Goal: Transaction & Acquisition: Purchase product/service

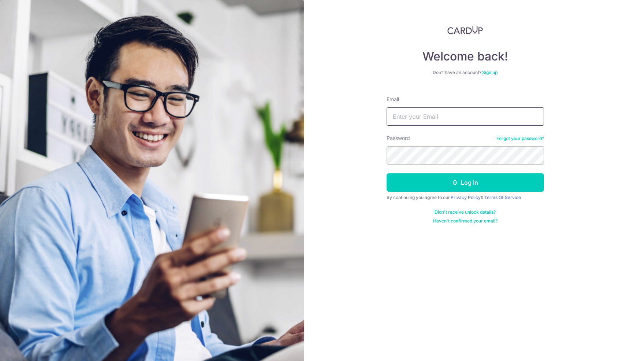
click at [413, 115] on input "Email" at bounding box center [465, 116] width 157 height 18
type input "lin.guoxin@gmail.com"
click at [387, 173] on button "Log in" at bounding box center [465, 182] width 157 height 18
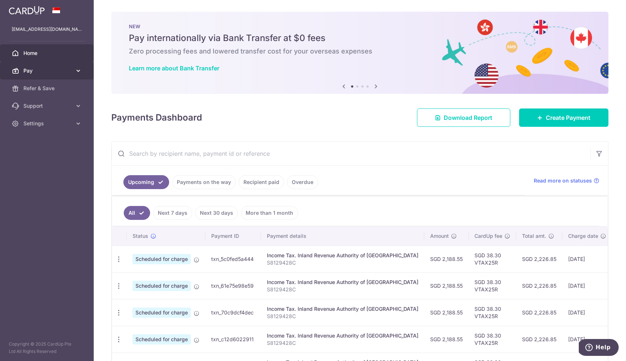
click at [79, 70] on icon at bounding box center [78, 70] width 7 height 7
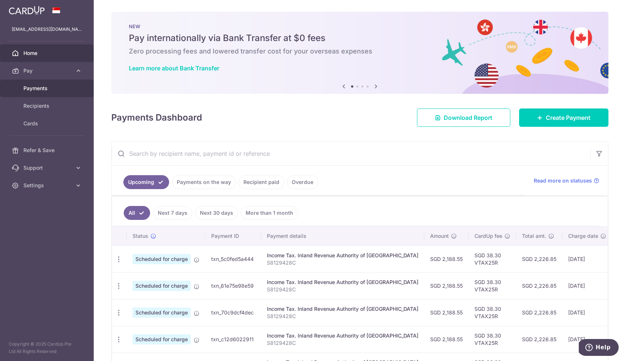
click at [42, 92] on link "Payments" at bounding box center [47, 88] width 94 height 18
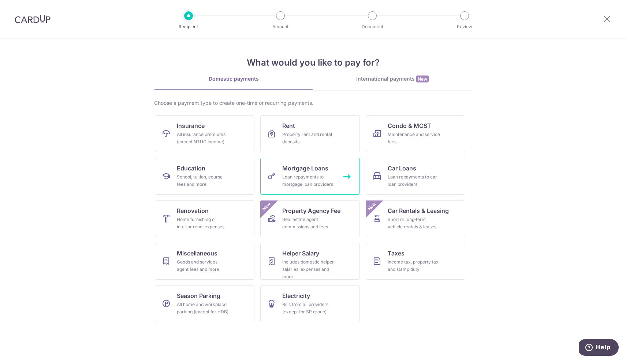
click at [325, 175] on div "Loan repayments to mortgage loan providers" at bounding box center [308, 180] width 53 height 15
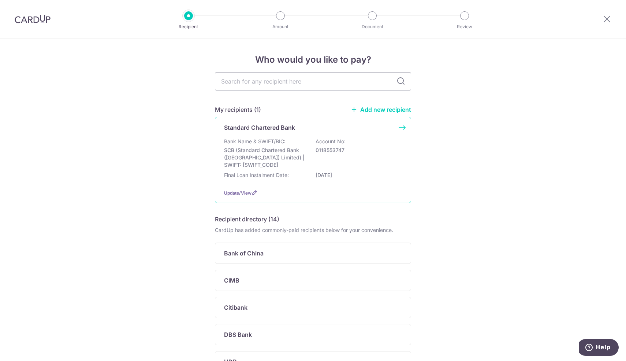
click at [379, 183] on div "Standard Chartered Bank Bank Name & SWIFT/BIC: SCB (Standard Chartered Bank (Si…" at bounding box center [313, 160] width 196 height 86
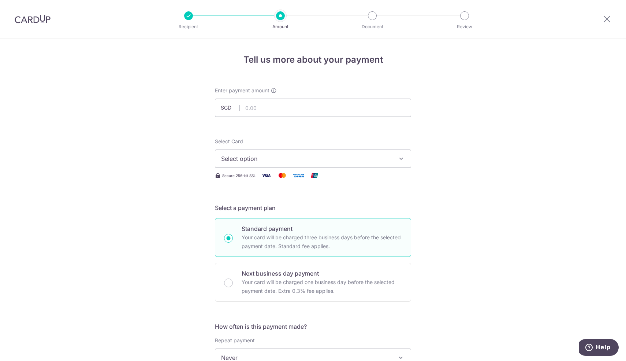
click at [403, 159] on icon "button" at bounding box center [401, 158] width 7 height 7
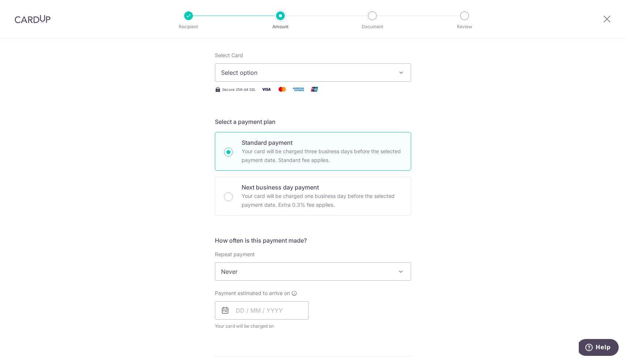
scroll to position [86, 0]
click at [324, 267] on span "Never" at bounding box center [313, 271] width 196 height 18
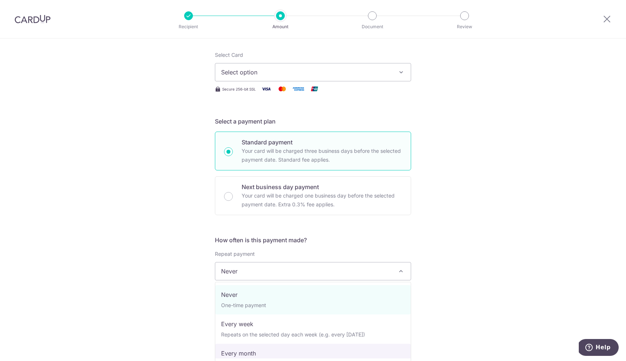
select select "3"
type input "30/09/2026"
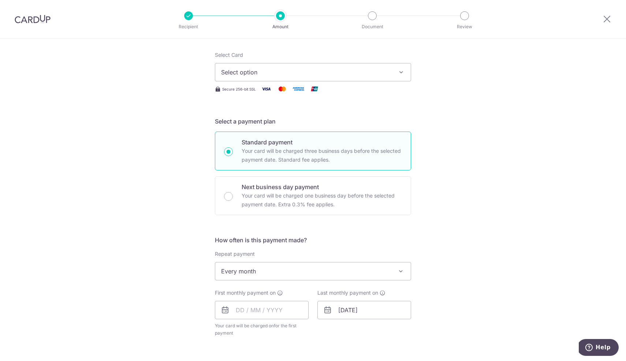
click at [442, 249] on div "Tell us more about your payment Enter payment amount SGD Select Card Select opt…" at bounding box center [313, 287] width 626 height 670
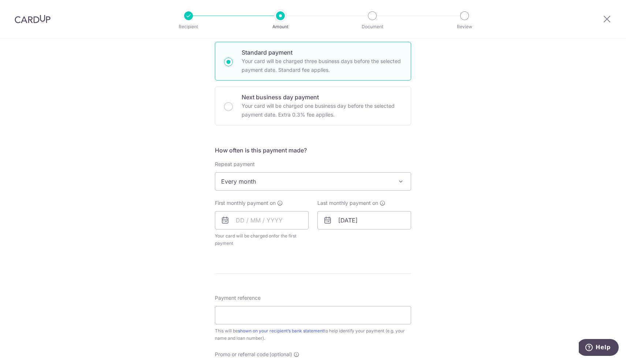
scroll to position [172, 0]
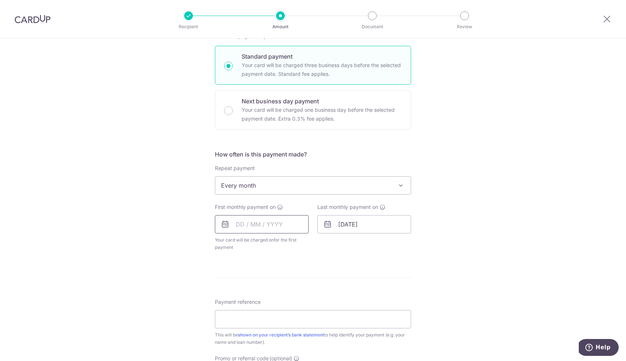
click at [261, 224] on input "text" at bounding box center [262, 224] width 94 height 18
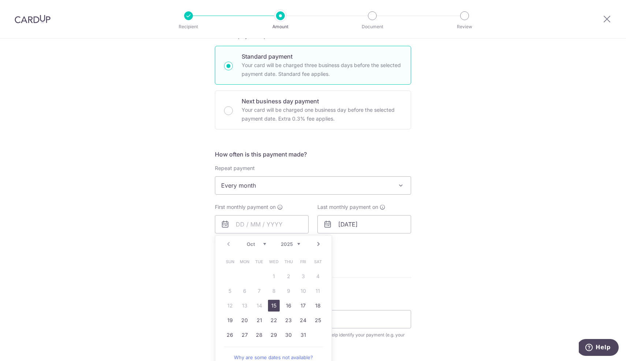
click at [218, 274] on div "Prev Next Oct Nov Dec 2025 2026 2027 2028 2029 2030 2031 2032 2033 2034 2035 Su…" at bounding box center [273, 301] width 117 height 133
click at [319, 243] on link "Next" at bounding box center [318, 243] width 9 height 9
click at [317, 275] on link "1" at bounding box center [318, 276] width 12 height 12
type input "01/11/2025"
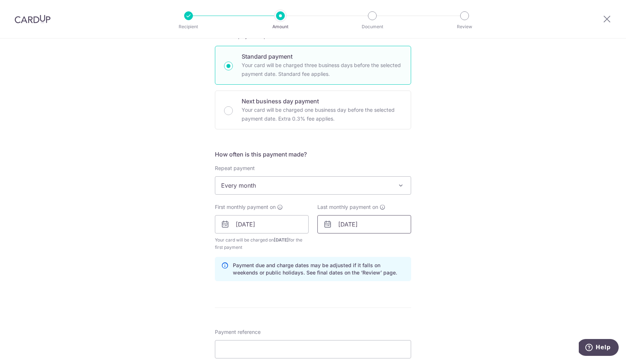
click at [397, 225] on input "30/09/2026" at bounding box center [364, 224] width 94 height 18
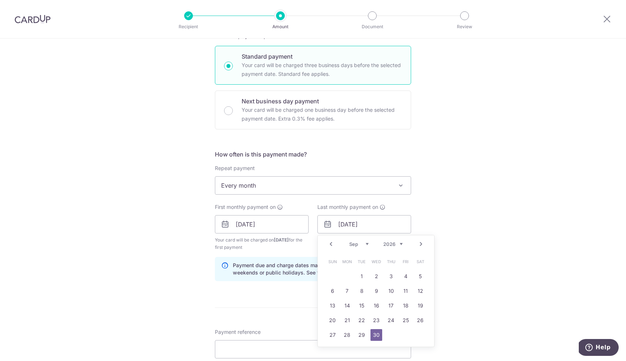
click at [332, 246] on link "Prev" at bounding box center [331, 243] width 9 height 9
click at [405, 276] on link "1" at bounding box center [406, 276] width 12 height 12
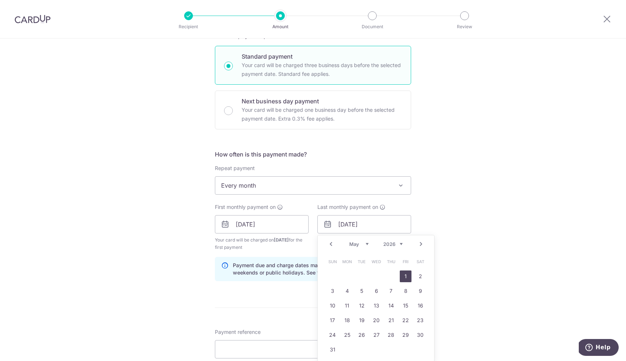
type input "01/05/2026"
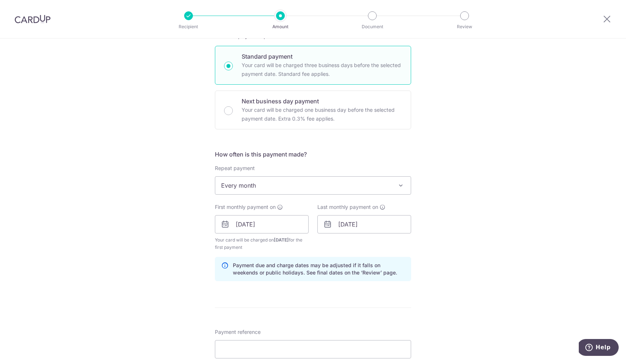
click at [440, 263] on div "Tell us more about your payment Enter payment amount SGD Select Card Select opt…" at bounding box center [313, 216] width 626 height 700
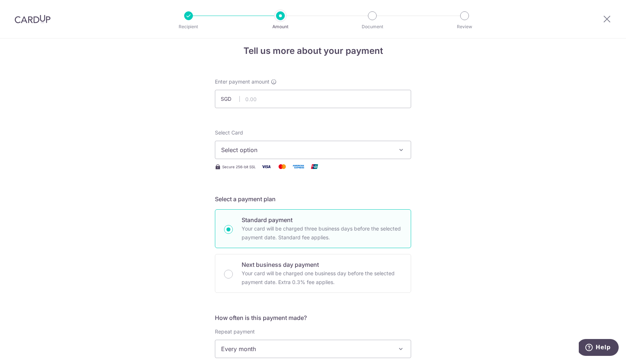
scroll to position [0, 0]
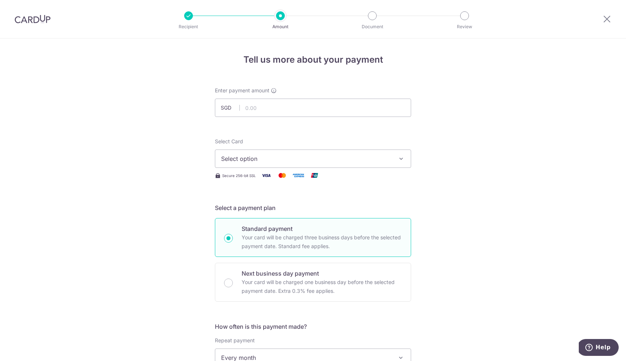
click at [390, 161] on span "Select option" at bounding box center [306, 158] width 171 height 9
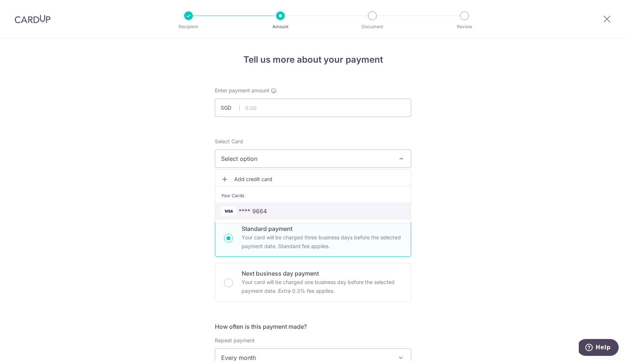
click at [361, 208] on span "**** 9664" at bounding box center [313, 211] width 184 height 9
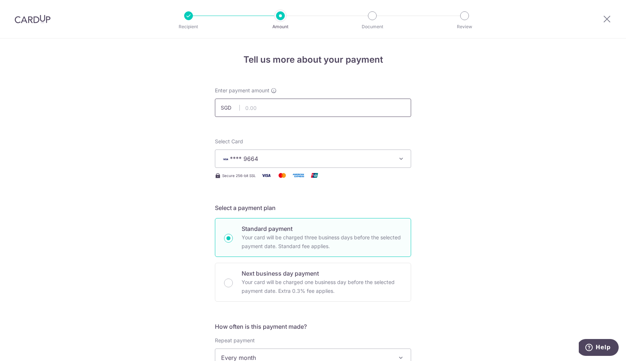
click at [361, 107] on input "text" at bounding box center [313, 107] width 196 height 18
type input "6,000.00"
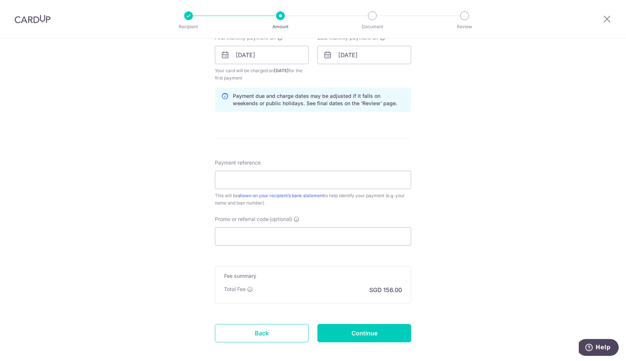
scroll to position [342, 0]
click at [336, 331] on input "Continue" at bounding box center [364, 332] width 94 height 18
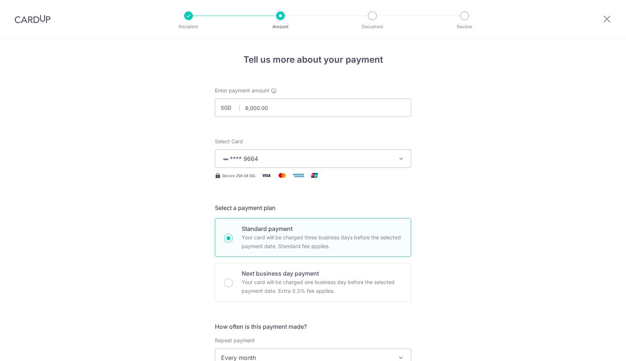
scroll to position [350, 0]
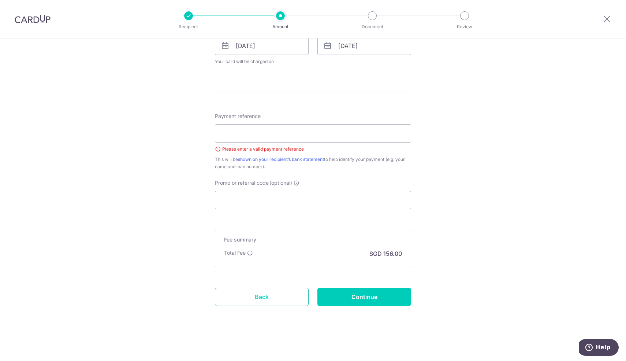
click at [278, 297] on link "Back" at bounding box center [262, 296] width 94 height 18
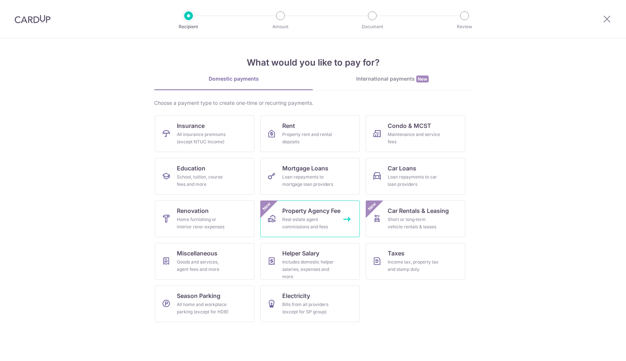
click at [296, 215] on link "Property Agency Fee Real estate agent commissions and fees New" at bounding box center [310, 218] width 100 height 37
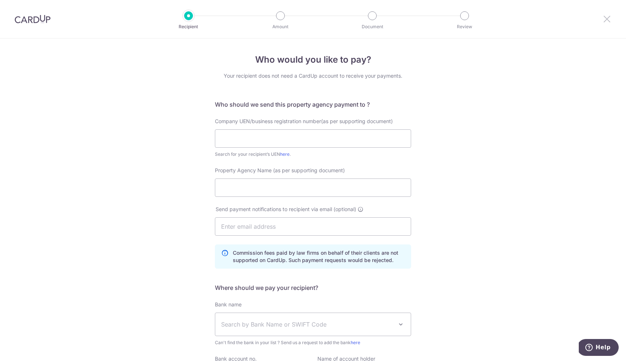
click at [609, 16] on icon at bounding box center [607, 18] width 9 height 9
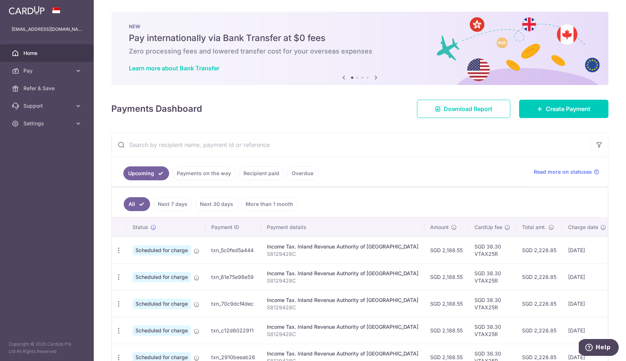
click at [41, 55] on span "Home" at bounding box center [47, 52] width 48 height 7
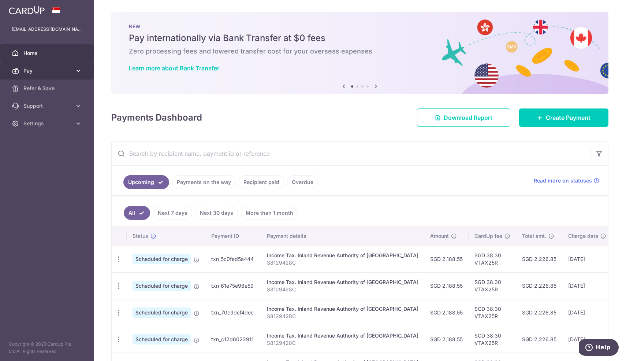
click at [80, 71] on icon at bounding box center [78, 70] width 7 height 7
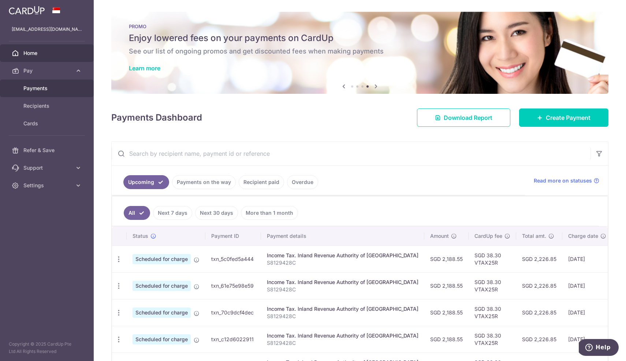
click at [44, 88] on span "Payments" at bounding box center [47, 88] width 48 height 7
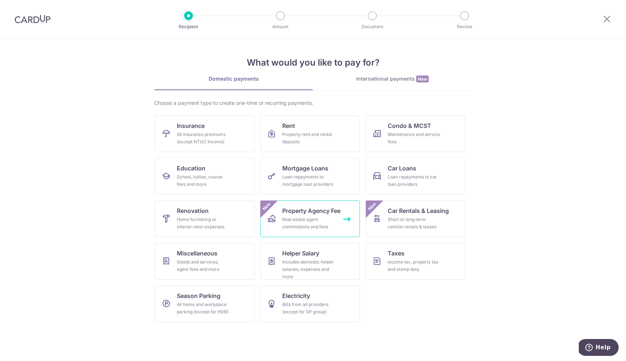
click at [309, 216] on div "Real estate agent commissions and fees" at bounding box center [308, 223] width 53 height 15
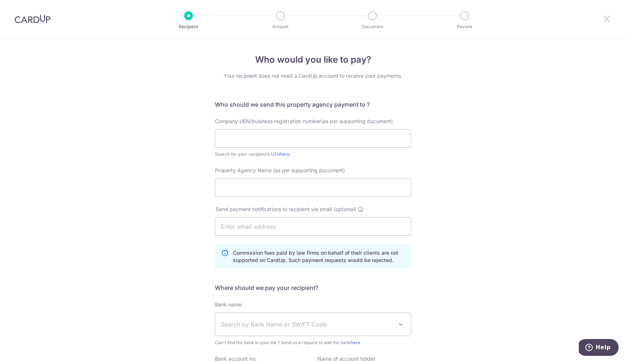
click at [607, 20] on icon at bounding box center [607, 18] width 9 height 9
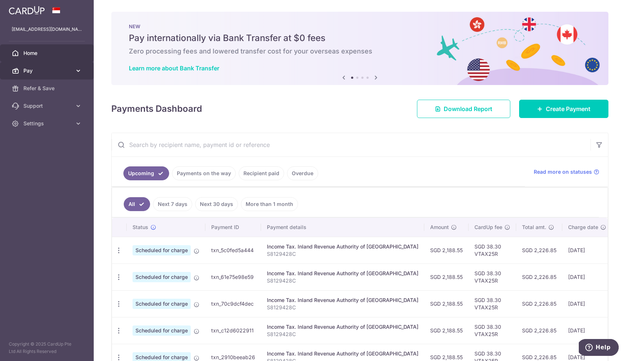
click at [83, 68] on link "Pay" at bounding box center [47, 71] width 94 height 18
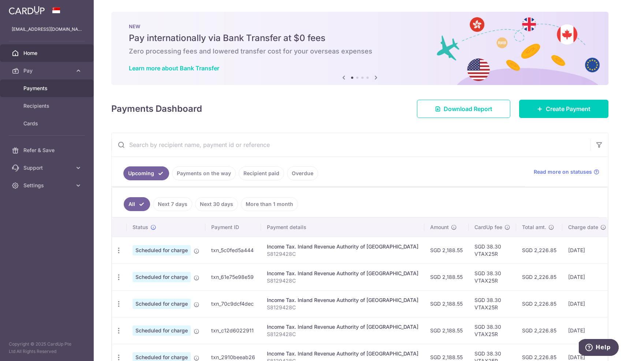
click at [44, 85] on span "Payments" at bounding box center [47, 88] width 48 height 7
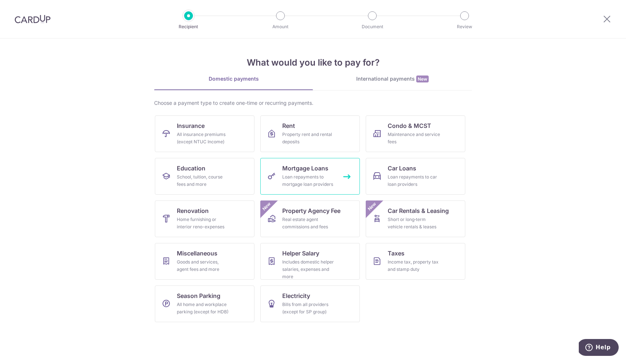
click at [294, 178] on div "Loan repayments to mortgage loan providers" at bounding box center [308, 180] width 53 height 15
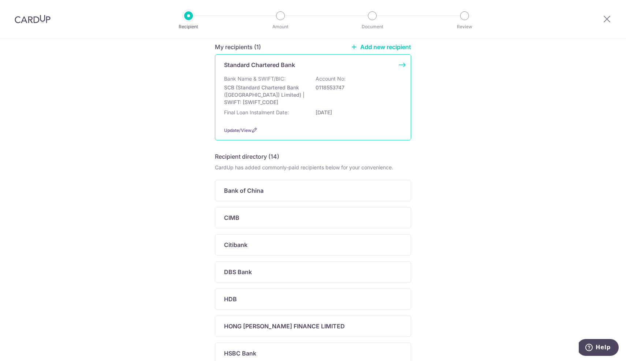
scroll to position [67, 0]
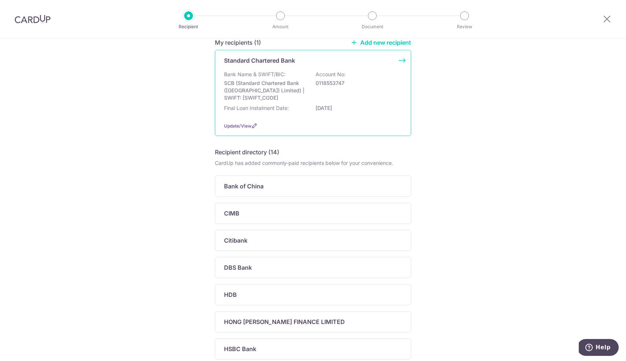
click at [352, 88] on div "Bank Name & SWIFT/BIC: SCB (Standard Chartered Bank (Singapore) Limited) | SWIF…" at bounding box center [313, 86] width 178 height 31
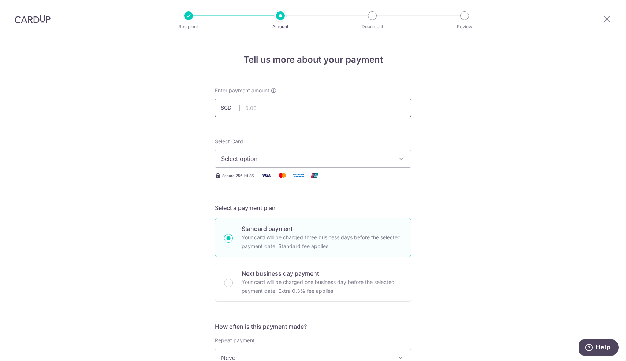
click at [339, 100] on input "text" at bounding box center [313, 107] width 196 height 18
type input "6,000.00"
click at [236, 160] on span "Select option" at bounding box center [306, 158] width 171 height 9
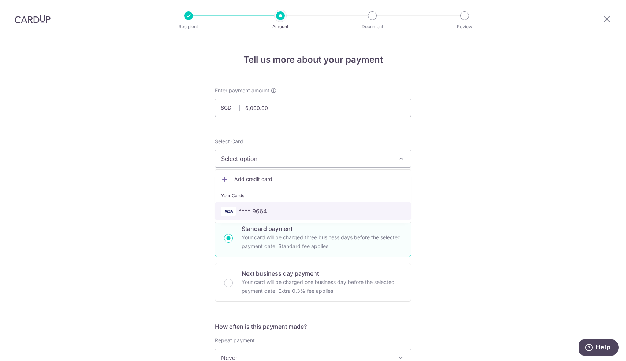
click at [246, 209] on span "**** 9664" at bounding box center [253, 211] width 28 height 9
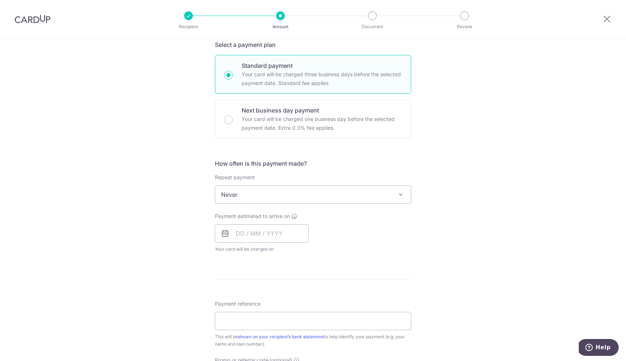
scroll to position [164, 0]
click at [242, 192] on span "Never" at bounding box center [313, 193] width 196 height 18
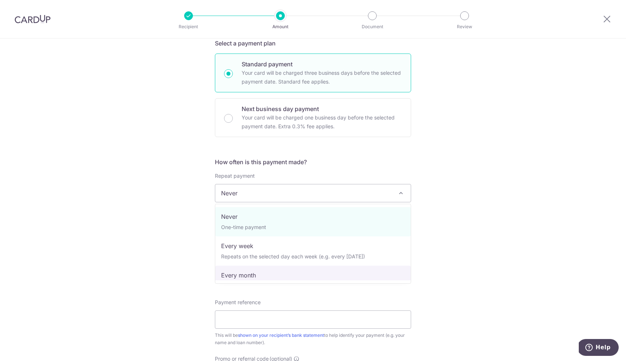
select select "3"
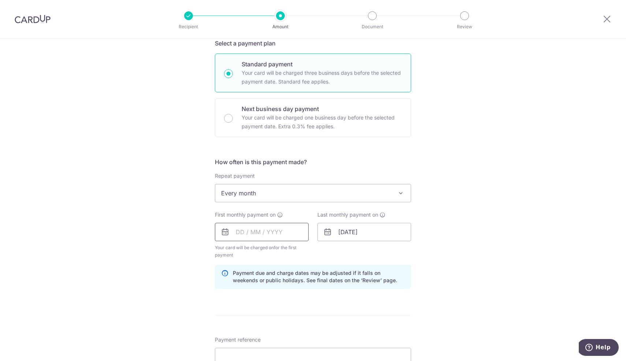
click at [249, 232] on input "text" at bounding box center [262, 232] width 94 height 18
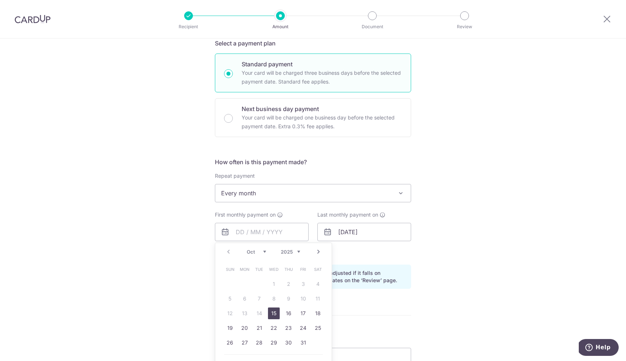
click at [222, 259] on div "Prev Next Oct Nov Dec 2025 2026 2027 2028 2029 2030 2031 2032 2033 2034 2035" at bounding box center [273, 252] width 116 height 18
click at [320, 253] on link "Next" at bounding box center [318, 251] width 9 height 9
click at [319, 284] on link "1" at bounding box center [318, 284] width 12 height 12
type input "01/11/2025"
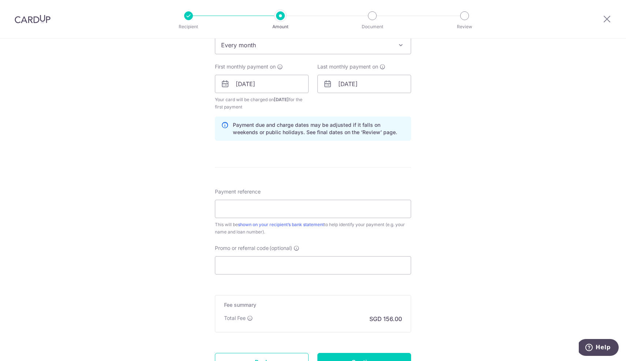
scroll to position [313, 0]
click at [358, 206] on input "Payment reference" at bounding box center [313, 207] width 196 height 18
click at [444, 211] on div "Tell us more about your payment Enter payment amount SGD 6,000.00 6000.00 Selec…" at bounding box center [313, 75] width 626 height 700
click at [362, 207] on input "Payment reference" at bounding box center [313, 207] width 196 height 18
type input "Lin Guoxing 4348"
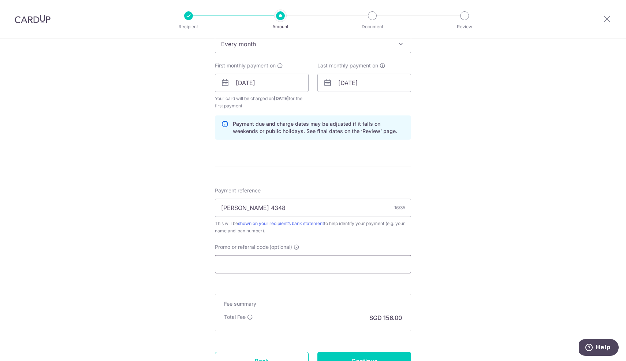
click at [312, 259] on input "Promo or referral code (optional)" at bounding box center [313, 264] width 196 height 18
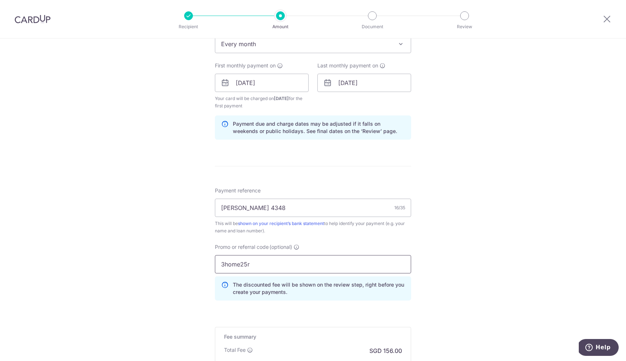
type input "3home25r"
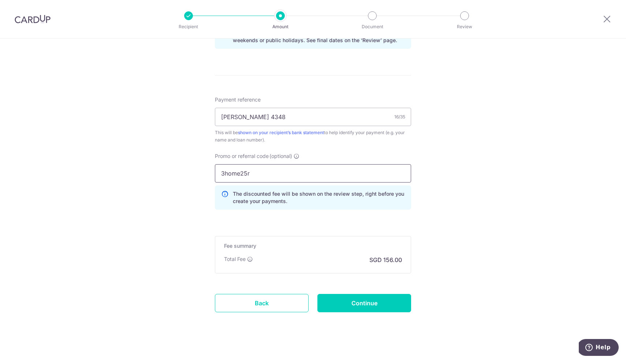
scroll to position [407, 0]
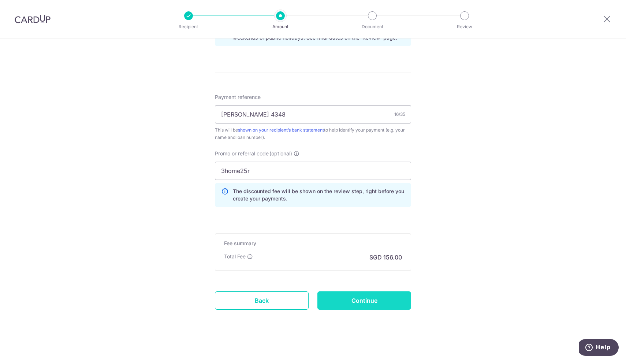
click at [353, 298] on input "Continue" at bounding box center [364, 300] width 94 height 18
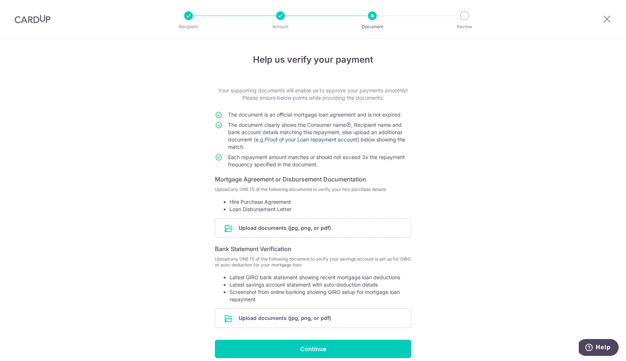
click at [334, 140] on link "Proof of your Loan repayment account" at bounding box center [311, 139] width 93 height 6
